Goal: Task Accomplishment & Management: Complete application form

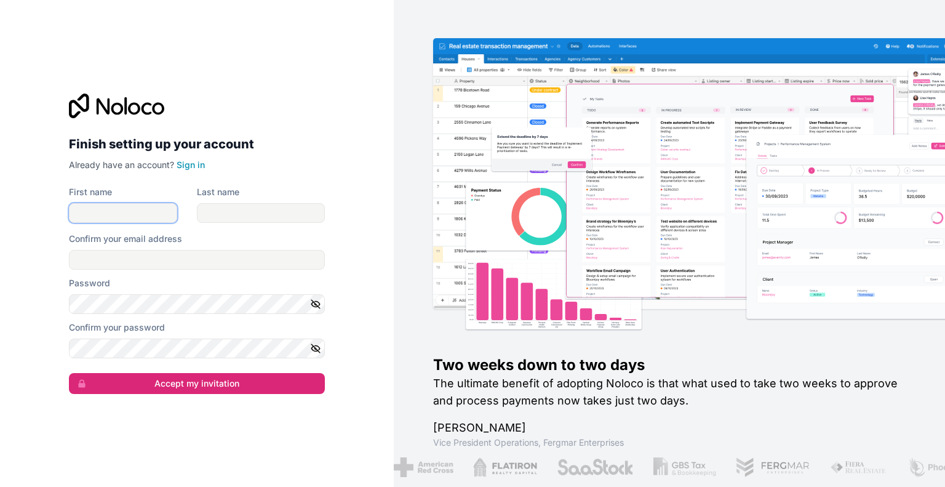
click at [126, 208] on input "First name" at bounding box center [123, 213] width 108 height 20
type input "[PERSON_NAME]"
type input "Elborough"
type input "[EMAIL_ADDRESS][DOMAIN_NAME]"
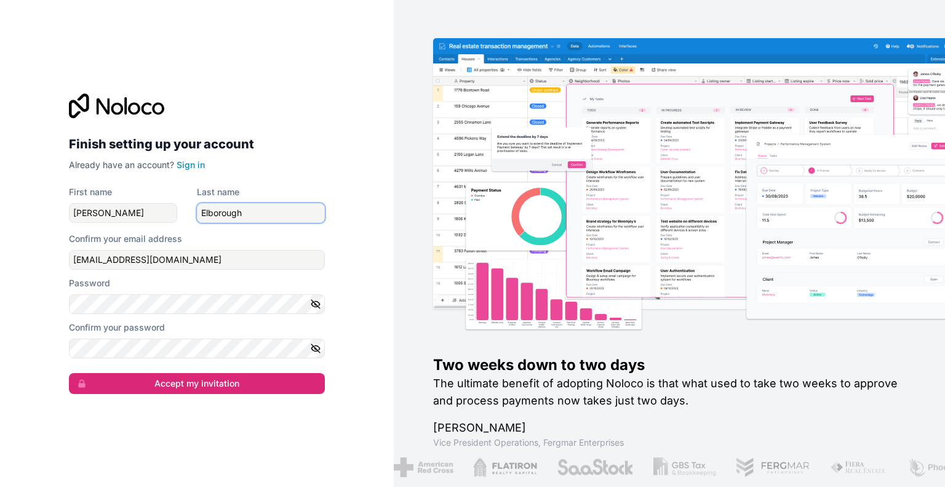
click at [236, 210] on input "Elborough" at bounding box center [261, 213] width 128 height 20
drag, startPoint x: 250, startPoint y: 213, endPoint x: 181, endPoint y: 209, distance: 69.0
click at [181, 209] on div "First name [PERSON_NAME] Last name [PERSON_NAME]" at bounding box center [197, 204] width 256 height 37
type input "[PERSON_NAME]"
click at [315, 301] on icon "button" at bounding box center [315, 304] width 9 height 6
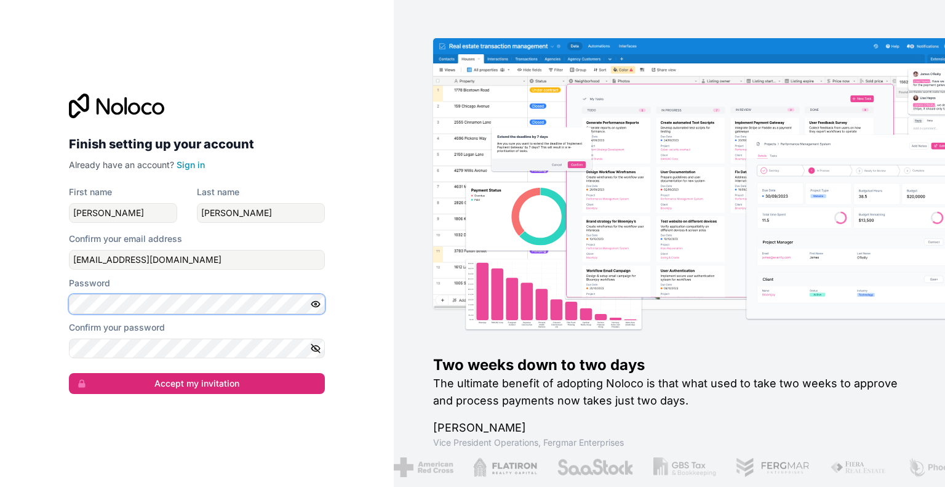
click at [21, 307] on div "Finish setting up your account Already have an account? Sign in First name [PER…" at bounding box center [197, 243] width 394 height 487
click at [95, 333] on label "Confirm your password" at bounding box center [117, 327] width 96 height 12
drag, startPoint x: 110, startPoint y: 257, endPoint x: 50, endPoint y: 252, distance: 59.9
click at [50, 252] on div "Finish setting up your account Already have an account? Sign in First name [PER…" at bounding box center [197, 243] width 394 height 487
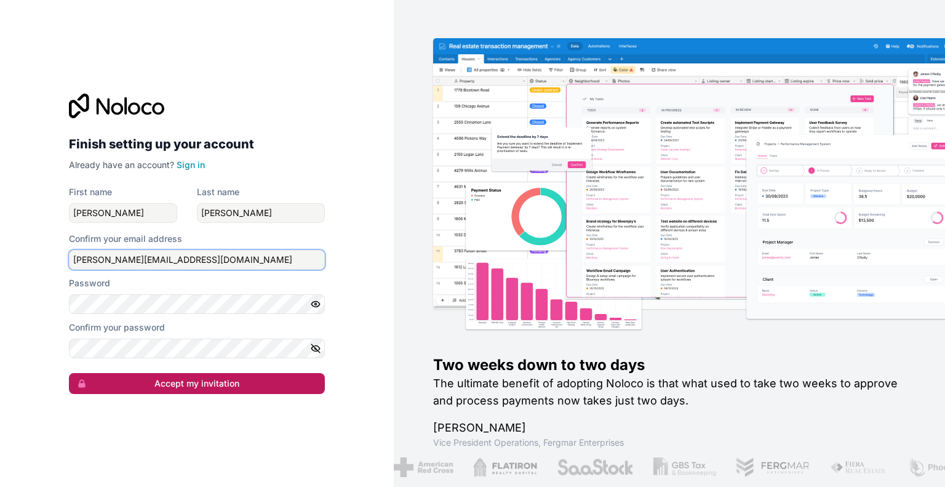
type input "[PERSON_NAME][EMAIL_ADDRESS][DOMAIN_NAME]"
click at [201, 393] on button "Accept my invitation" at bounding box center [197, 383] width 256 height 21
